Goal: Information Seeking & Learning: Understand process/instructions

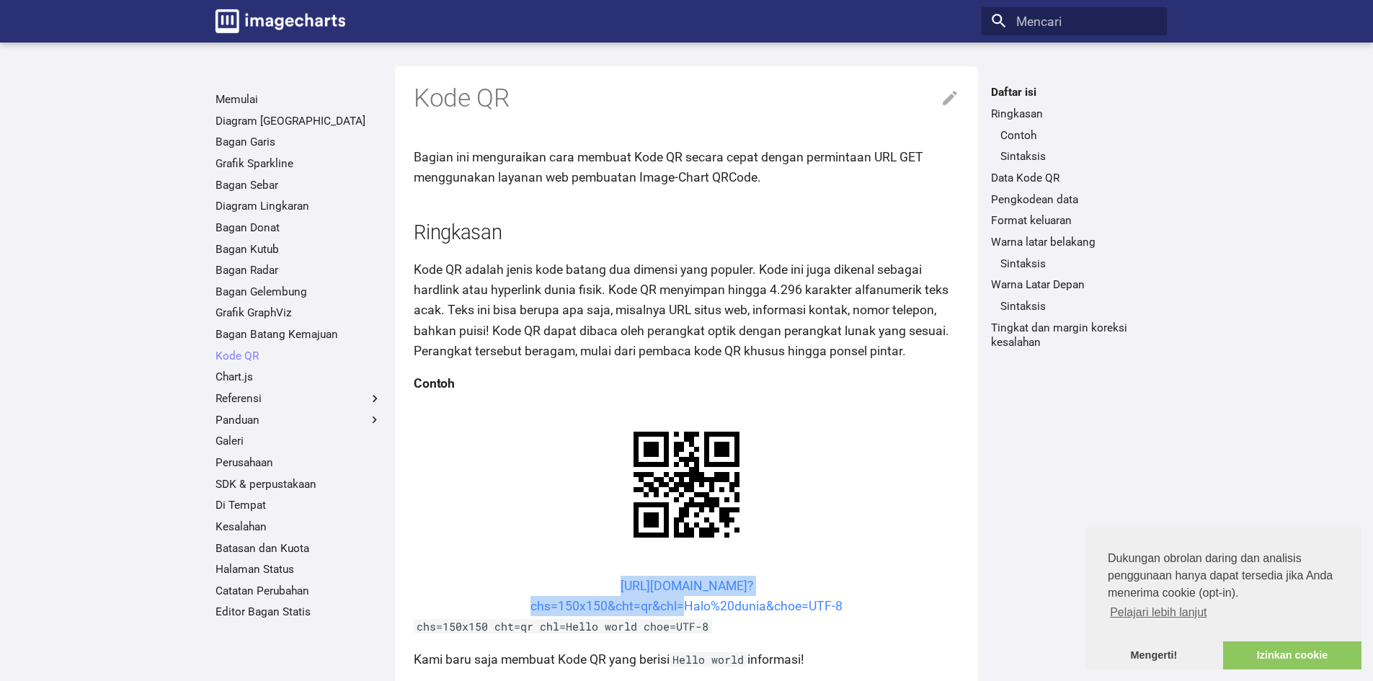
drag, startPoint x: 593, startPoint y: 585, endPoint x: 683, endPoint y: 605, distance: 92.3
click at [683, 605] on center "[URL][DOMAIN_NAME]? chs=150x150&cht=qr&chl=Halo%20dunia&choe=UTF-8" at bounding box center [687, 596] width 546 height 40
copy link "[URL][DOMAIN_NAME]? chs=150x150&cht=qr&chl="
click at [234, 353] on font "Kode QR" at bounding box center [237, 356] width 43 height 13
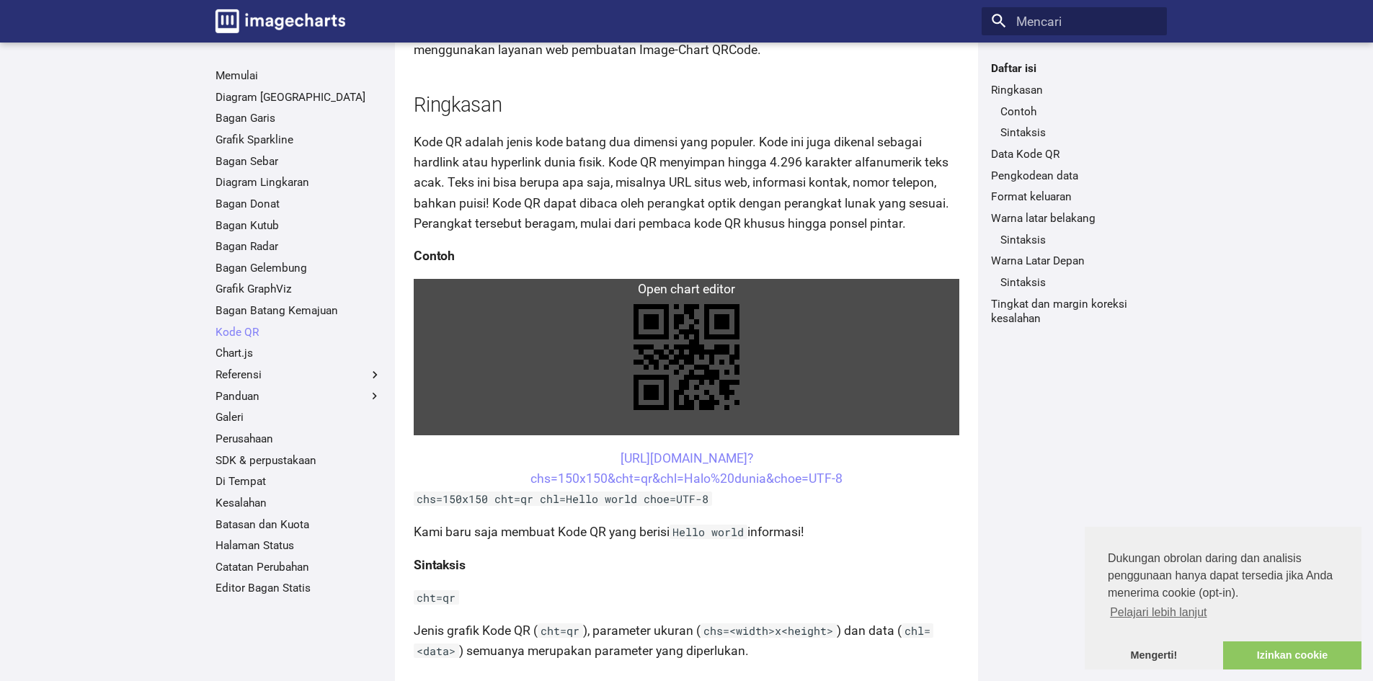
scroll to position [144, 0]
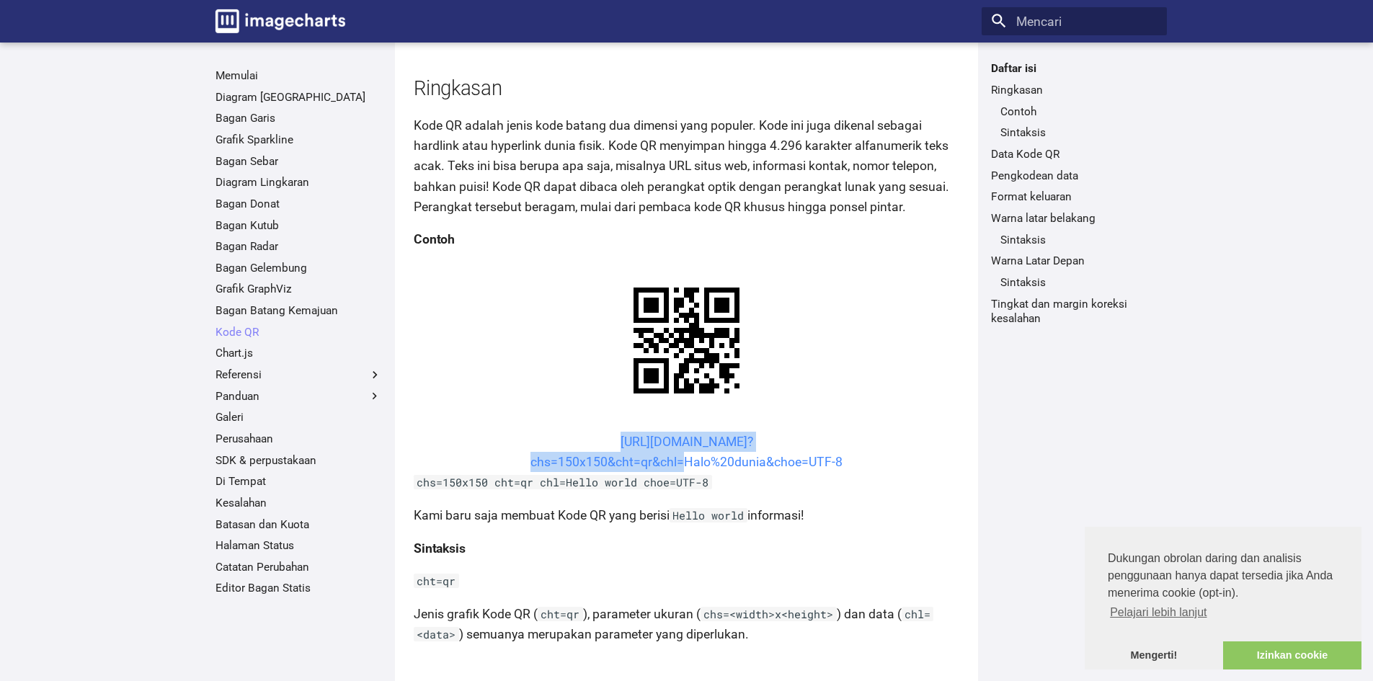
drag, startPoint x: 583, startPoint y: 438, endPoint x: 683, endPoint y: 463, distance: 102.6
click at [683, 463] on center "https://image-charts.com/chart? chs=150x150&cht=qr&chl=Halo%20dunia&choe=UTF-8" at bounding box center [687, 452] width 546 height 40
copy link "https://image-charts.com/chart? chs=150x150&cht=qr&chl="
